Goal: Book appointment/travel/reservation

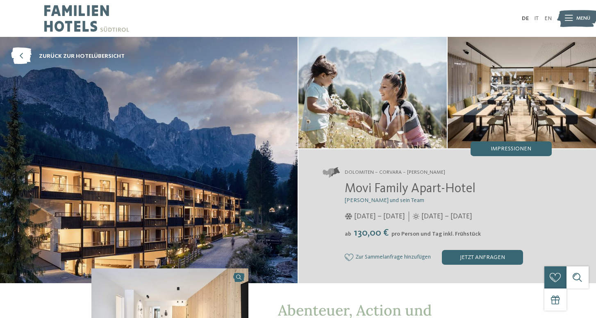
click at [65, 15] on img at bounding box center [86, 18] width 85 height 37
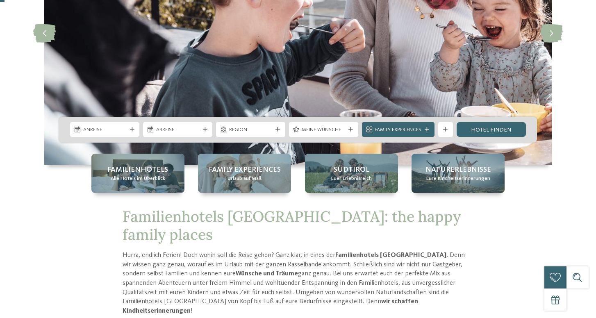
scroll to position [227, 0]
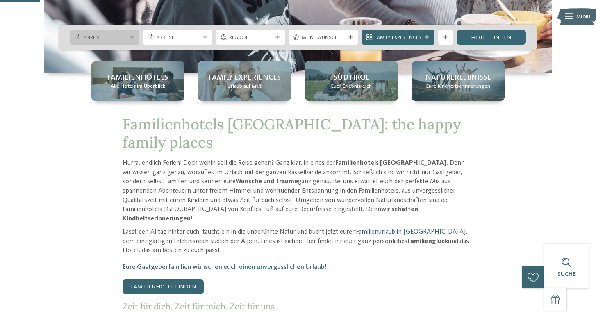
click at [118, 36] on span "Anreise" at bounding box center [104, 37] width 43 height 7
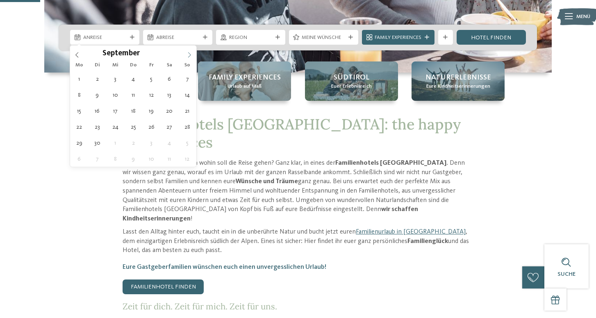
click at [190, 55] on icon at bounding box center [189, 54] width 3 height 5
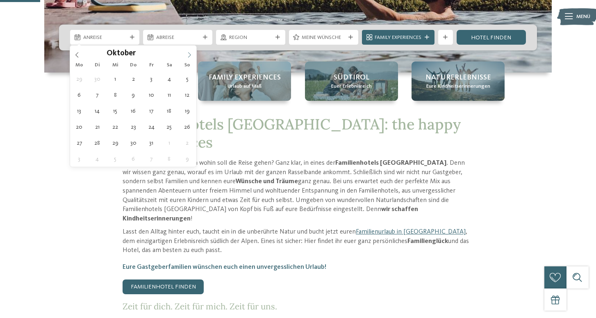
click at [190, 55] on icon at bounding box center [189, 54] width 3 height 5
type div "27.12.2025"
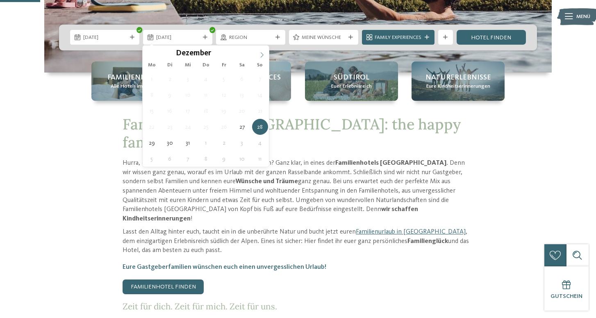
type input "****"
click at [261, 53] on icon at bounding box center [262, 55] width 6 height 6
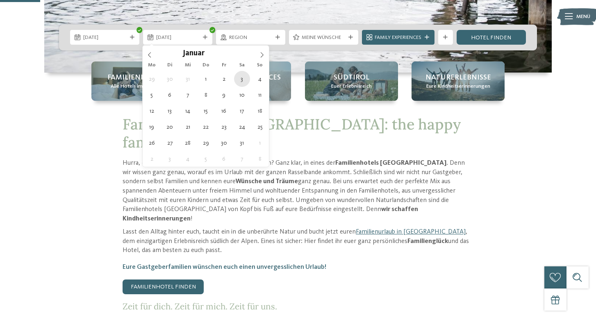
type div "03.01.2026"
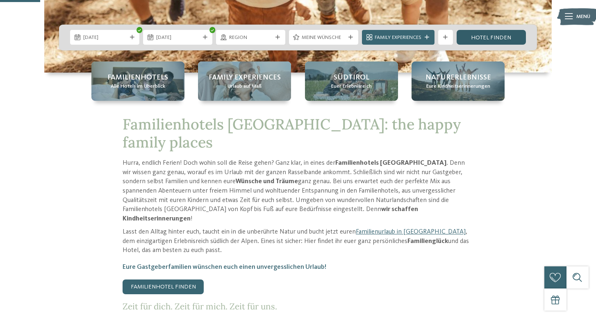
click at [493, 36] on link "Hotel finden" at bounding box center [491, 37] width 69 height 15
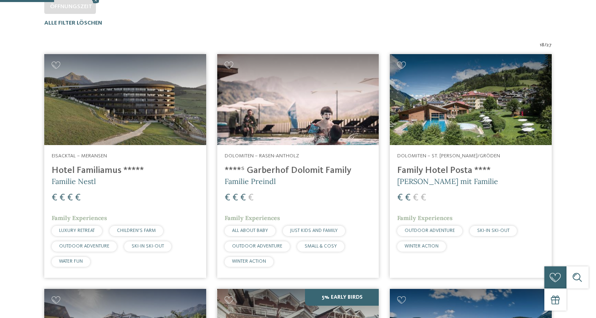
scroll to position [236, 0]
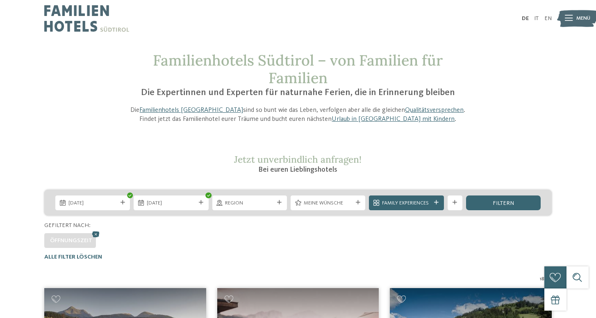
scroll to position [0, 0]
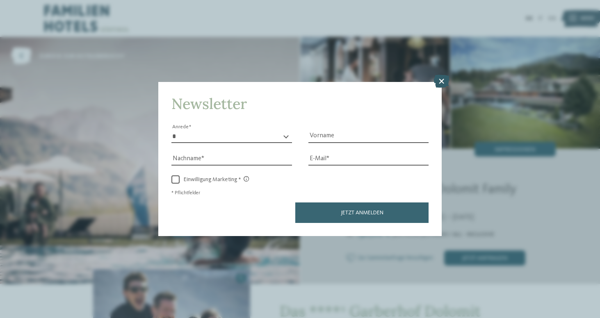
click at [442, 75] on icon at bounding box center [441, 81] width 16 height 13
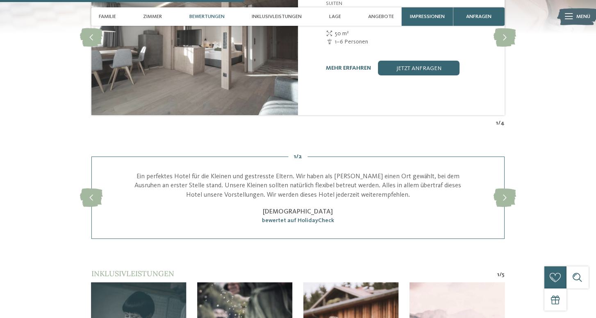
scroll to position [1367, 0]
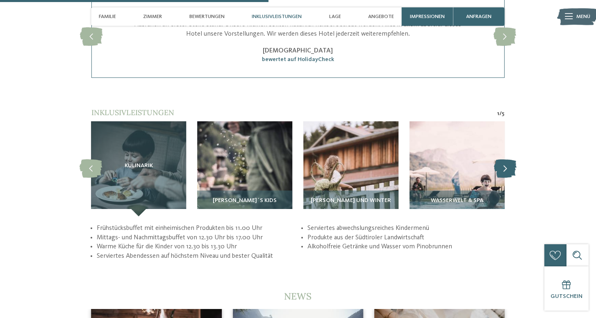
click at [507, 159] on icon at bounding box center [505, 168] width 23 height 18
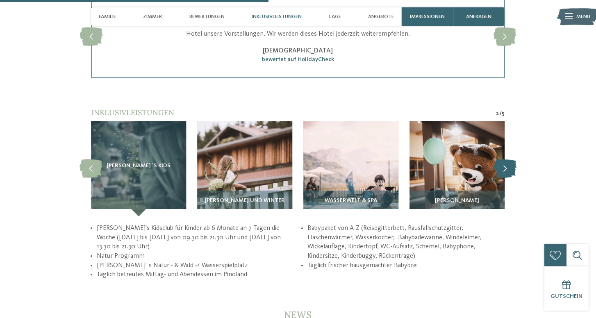
click at [507, 159] on icon at bounding box center [505, 168] width 23 height 18
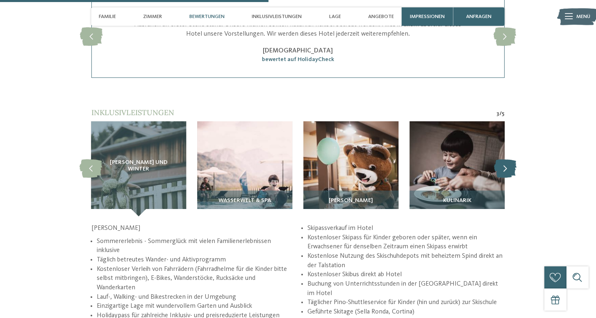
click at [507, 159] on icon at bounding box center [505, 168] width 23 height 18
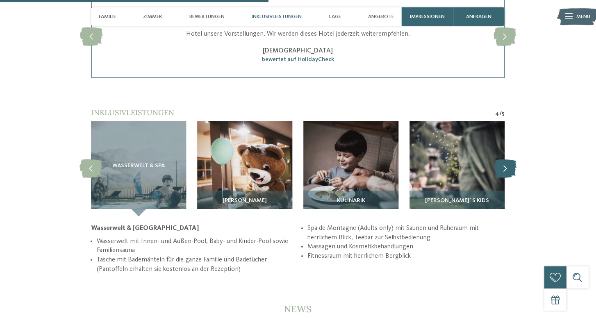
click at [507, 159] on icon at bounding box center [505, 168] width 23 height 18
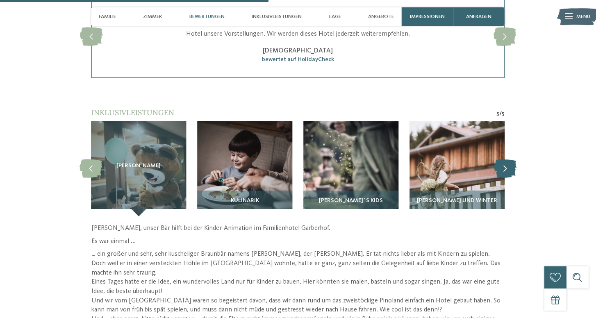
click at [507, 159] on icon at bounding box center [505, 168] width 23 height 18
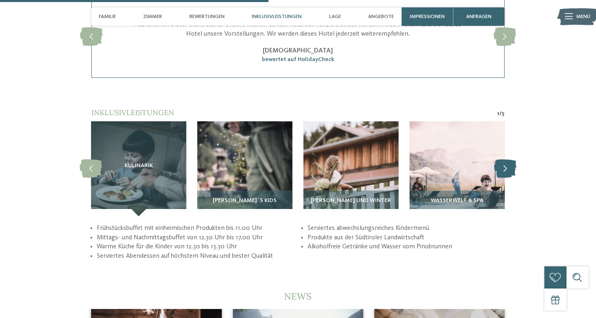
click at [507, 159] on icon at bounding box center [505, 168] width 23 height 18
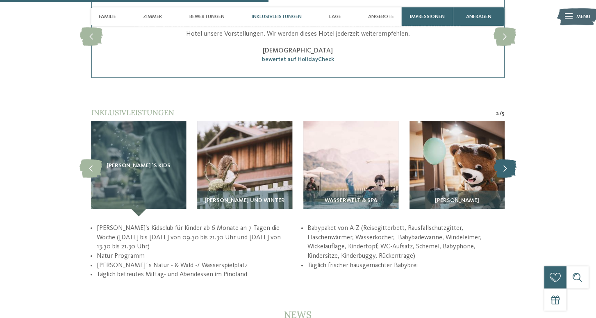
click at [507, 159] on icon at bounding box center [505, 168] width 23 height 18
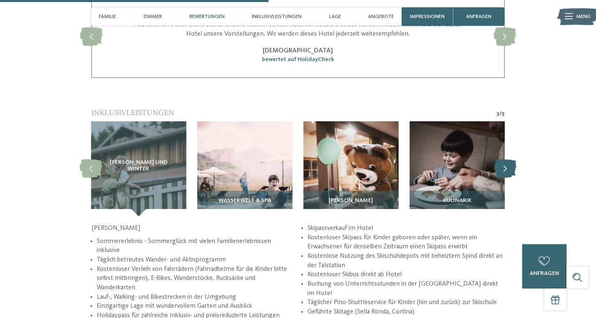
click at [512, 159] on icon at bounding box center [505, 168] width 23 height 18
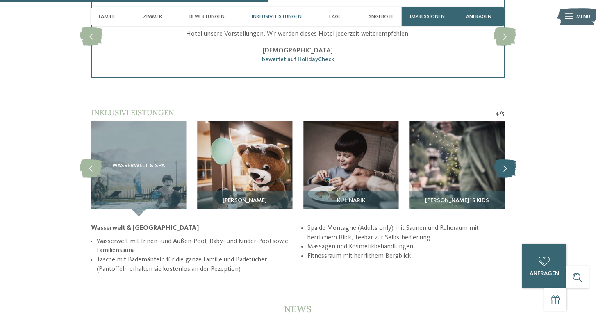
click at [512, 159] on icon at bounding box center [505, 168] width 23 height 18
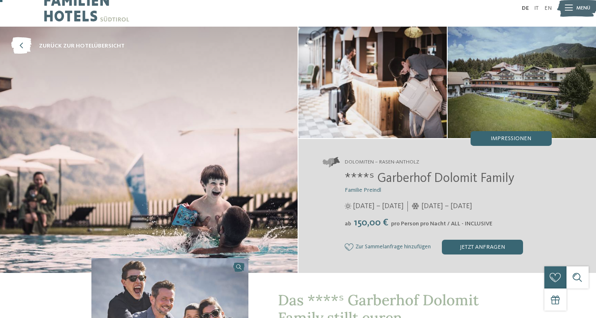
scroll to position [14, 0]
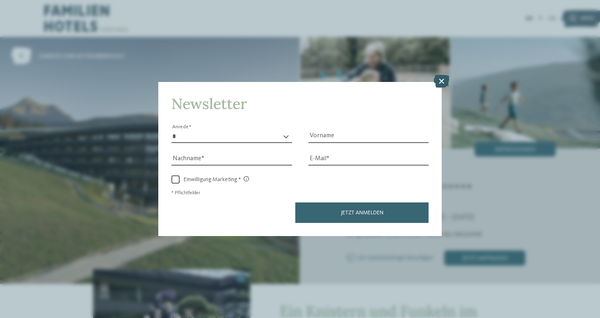
click at [438, 75] on icon at bounding box center [441, 81] width 16 height 13
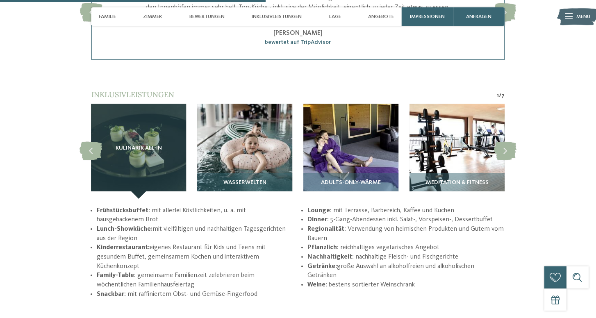
scroll to position [1193, 0]
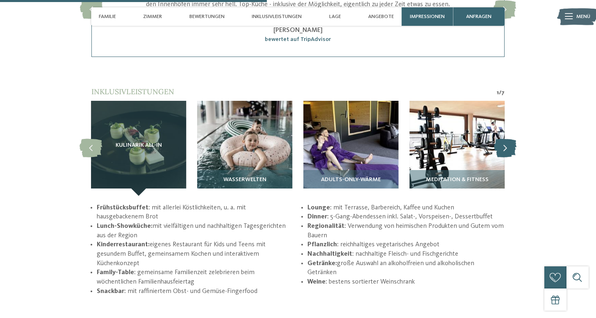
click at [509, 149] on icon at bounding box center [505, 148] width 23 height 18
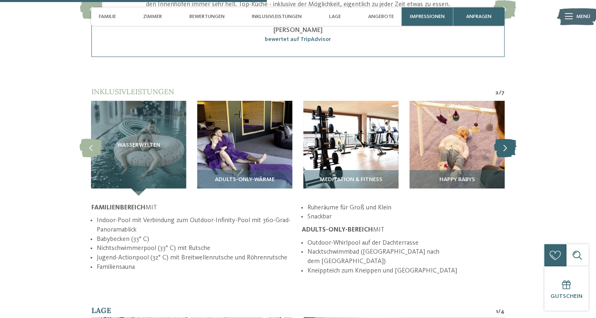
click at [507, 143] on icon at bounding box center [505, 148] width 23 height 18
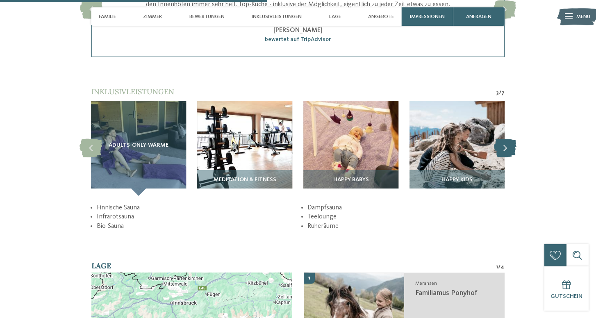
click at [507, 143] on icon at bounding box center [505, 148] width 23 height 18
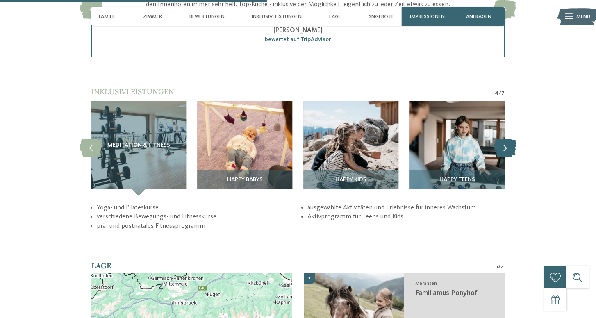
click at [507, 143] on icon at bounding box center [505, 148] width 23 height 18
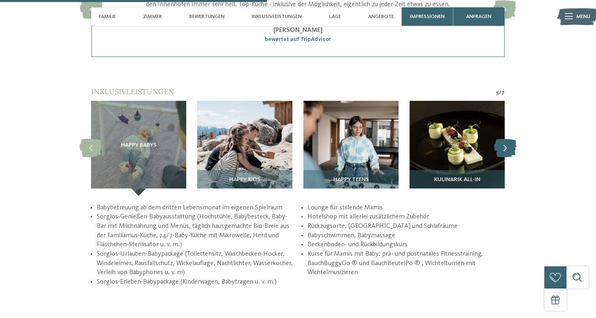
click at [507, 143] on icon at bounding box center [505, 148] width 23 height 18
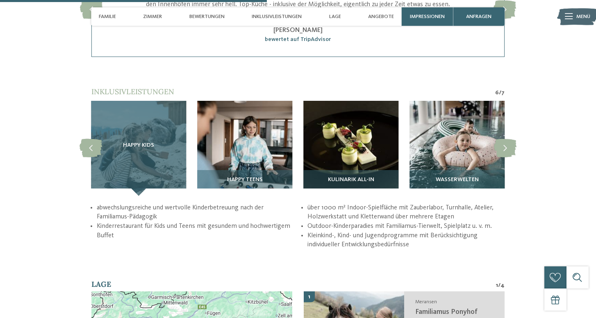
click at [148, 131] on div "Happy Kids" at bounding box center [138, 148] width 95 height 95
click at [150, 151] on div "Happy Kids" at bounding box center [138, 148] width 95 height 95
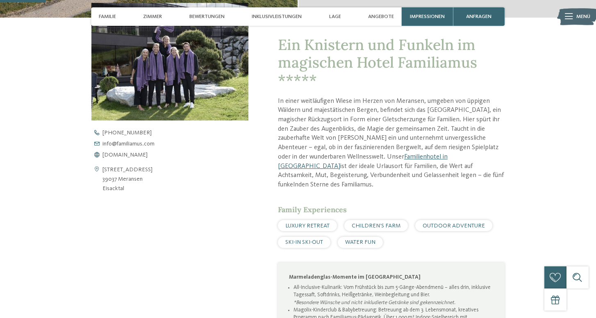
scroll to position [275, 0]
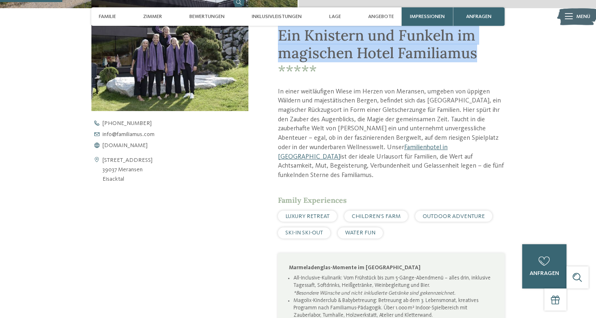
drag, startPoint x: 280, startPoint y: 33, endPoint x: 498, endPoint y: 53, distance: 218.6
click at [498, 53] on h1 "Ein Knistern und Funkeln im magischen Hotel Familiamus *****" at bounding box center [391, 53] width 227 height 53
copy span "Ein Knistern und Funkeln im magischen Hotel Familiamus"
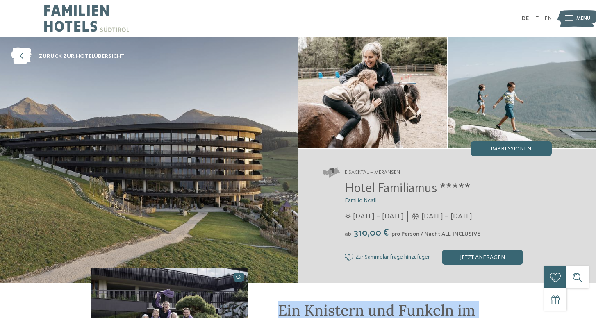
scroll to position [0, 0]
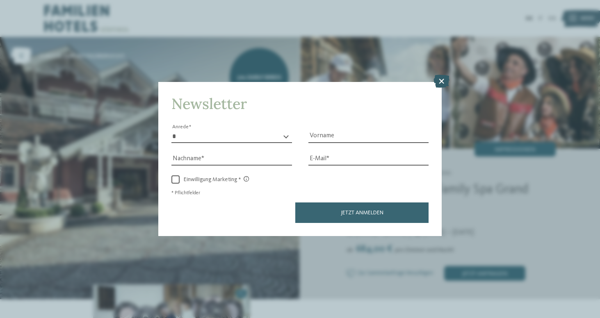
click at [441, 75] on icon at bounding box center [441, 81] width 16 height 13
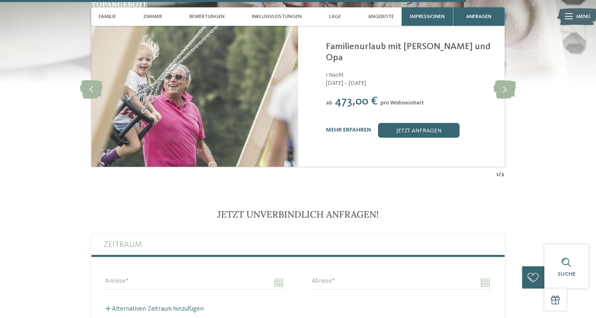
scroll to position [1736, 0]
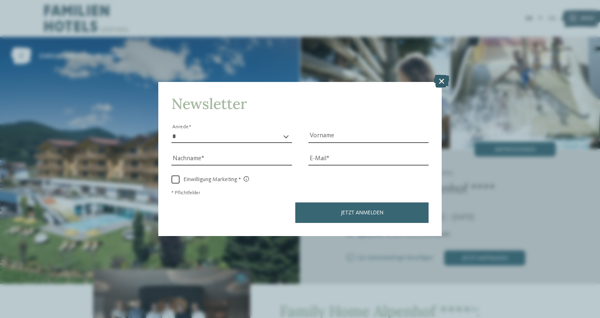
click at [441, 75] on icon at bounding box center [441, 81] width 16 height 13
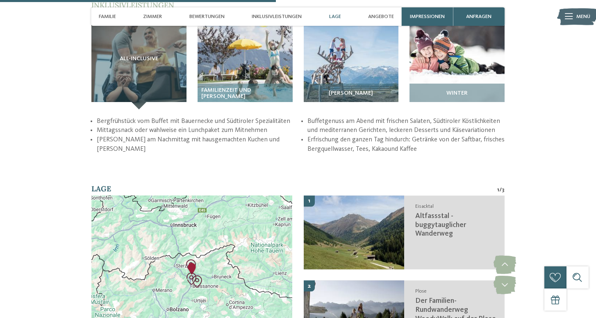
scroll to position [1196, 0]
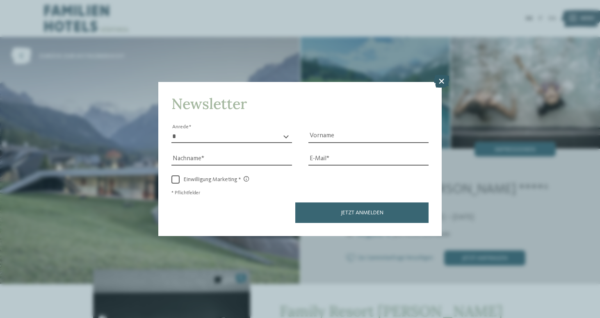
click at [444, 75] on icon at bounding box center [441, 81] width 16 height 13
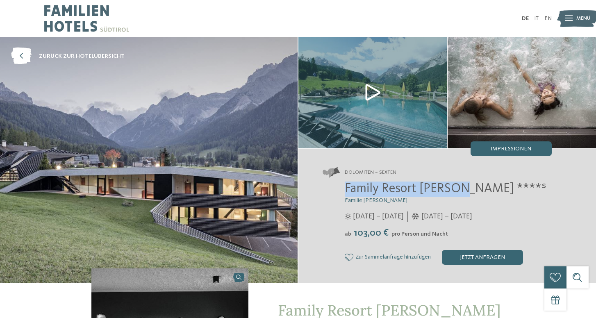
drag, startPoint x: 457, startPoint y: 188, endPoint x: 336, endPoint y: 187, distance: 120.9
click at [336, 187] on div "Family Resort [PERSON_NAME] ****ˢ Familie [PERSON_NAME] [DATE] – [DATE] ab" at bounding box center [437, 223] width 229 height 83
copy span "Family Resort [PERSON_NAME]"
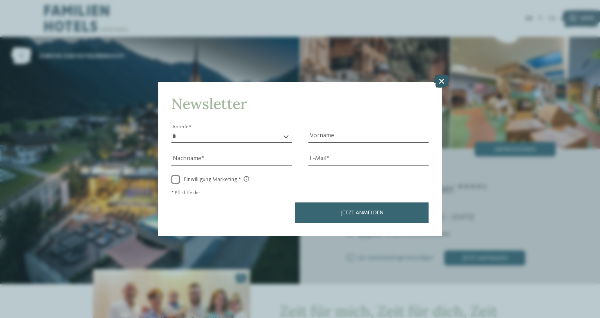
click at [443, 75] on icon at bounding box center [441, 81] width 16 height 13
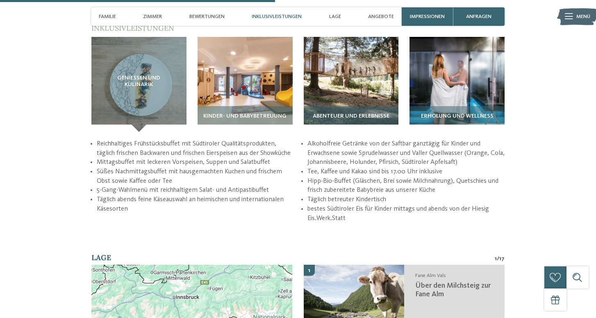
scroll to position [1188, 0]
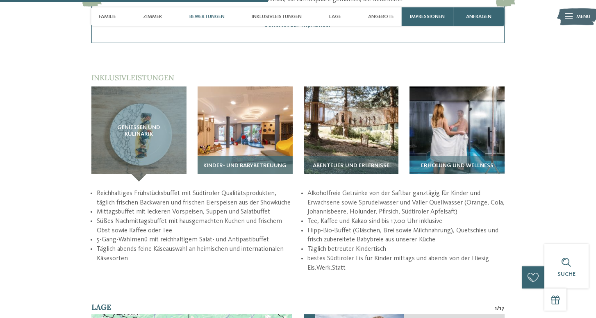
click at [270, 95] on img at bounding box center [245, 133] width 95 height 95
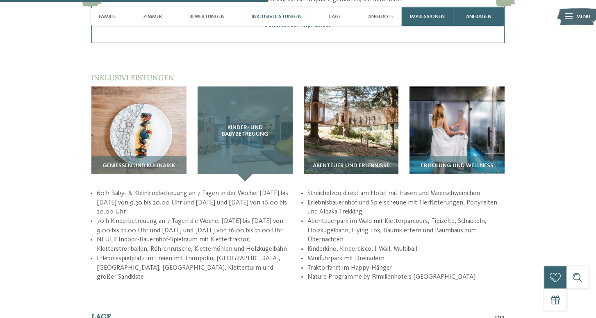
click at [255, 125] on span "Kinder- und Babybetreuung" at bounding box center [245, 131] width 66 height 13
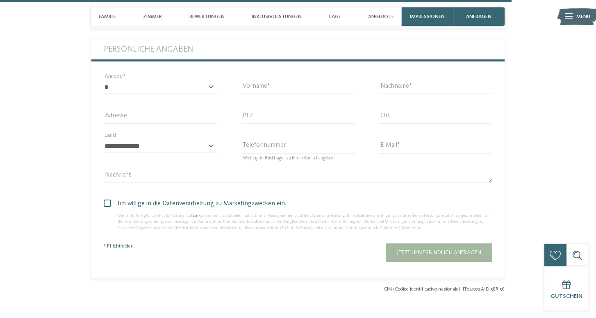
scroll to position [2204, 0]
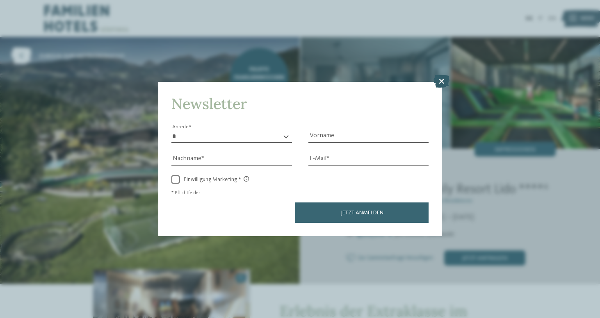
click at [437, 75] on icon at bounding box center [441, 81] width 16 height 13
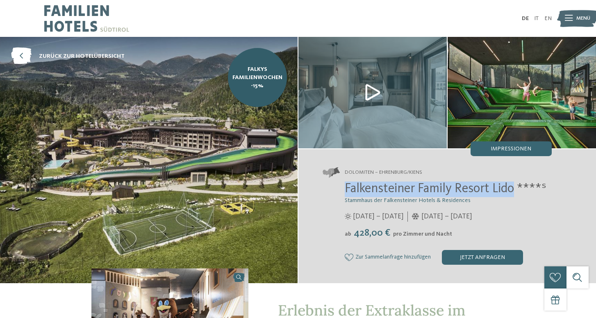
drag, startPoint x: 346, startPoint y: 190, endPoint x: 517, endPoint y: 188, distance: 170.9
click at [517, 188] on span "Falkensteiner Family Resort Lido ****ˢ" at bounding box center [446, 188] width 202 height 13
copy span "Falkensteiner Family Resort Lido"
